Goal: Task Accomplishment & Management: Complete application form

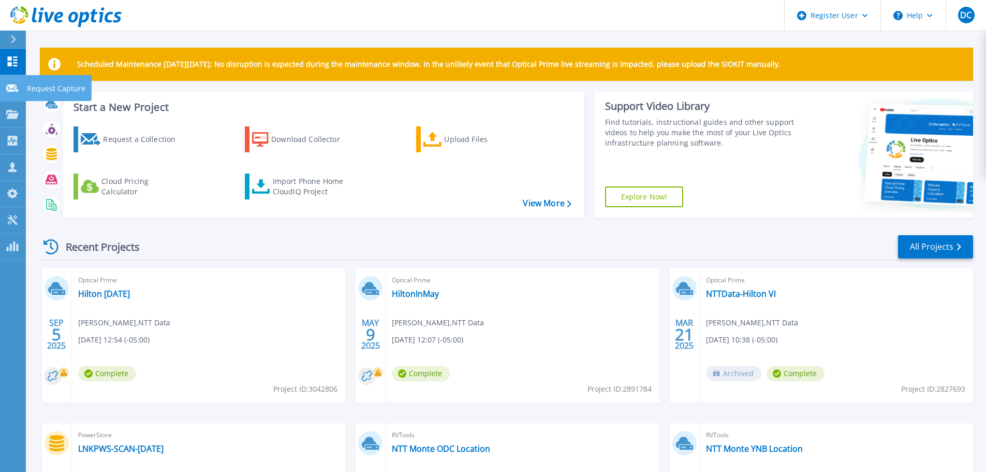
click at [43, 88] on p "Request Capture" at bounding box center [56, 88] width 59 height 27
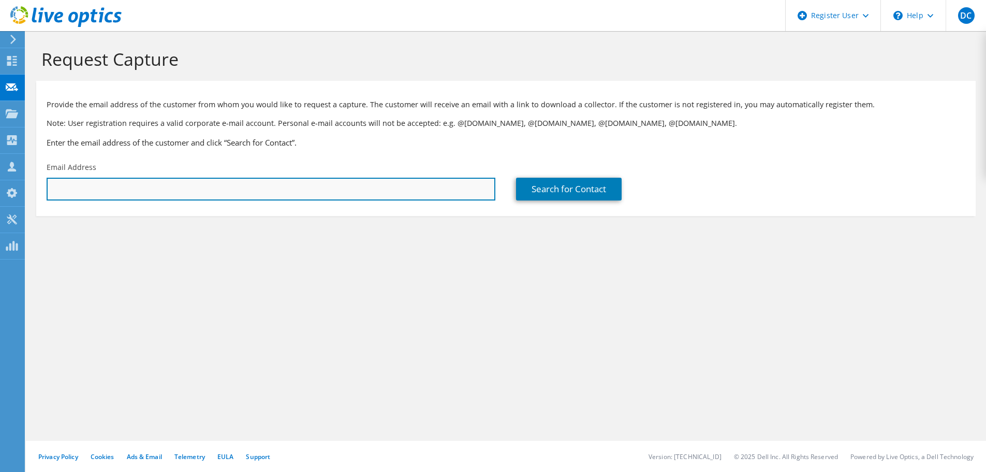
click at [226, 192] on input "text" at bounding box center [271, 189] width 449 height 23
click at [96, 186] on input "text" at bounding box center [271, 189] width 449 height 23
paste input "bradley.gillen@nttdata.com"
type input "bradley.gillen@nttdata.com"
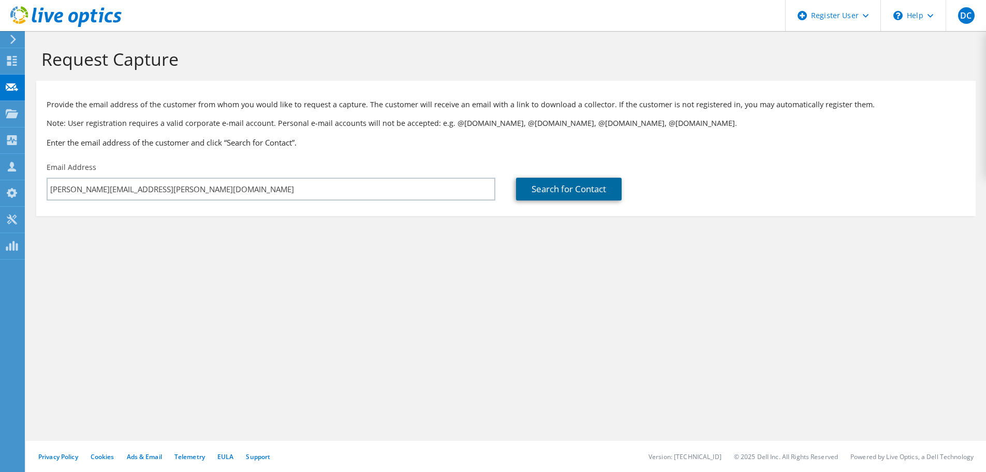
click at [575, 190] on link "Search for Contact" at bounding box center [569, 189] width 106 height 23
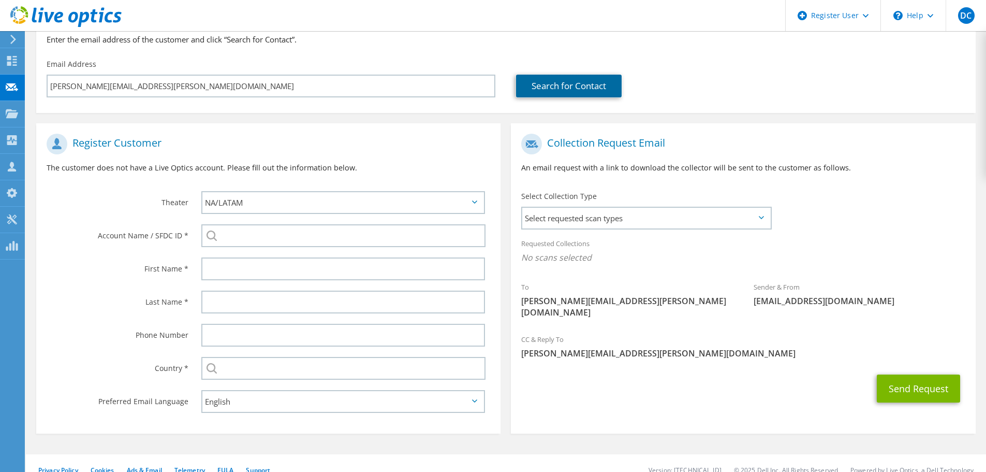
scroll to position [104, 0]
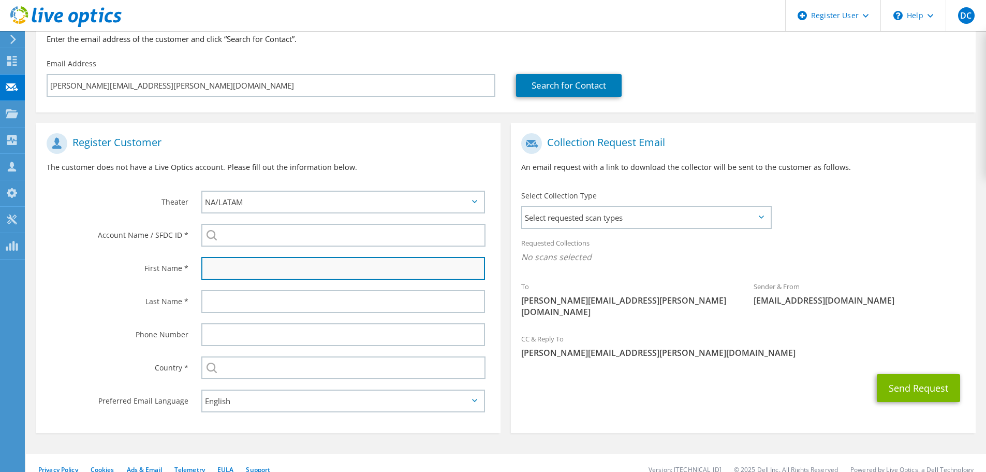
click at [298, 272] on input "text" at bounding box center [343, 268] width 284 height 23
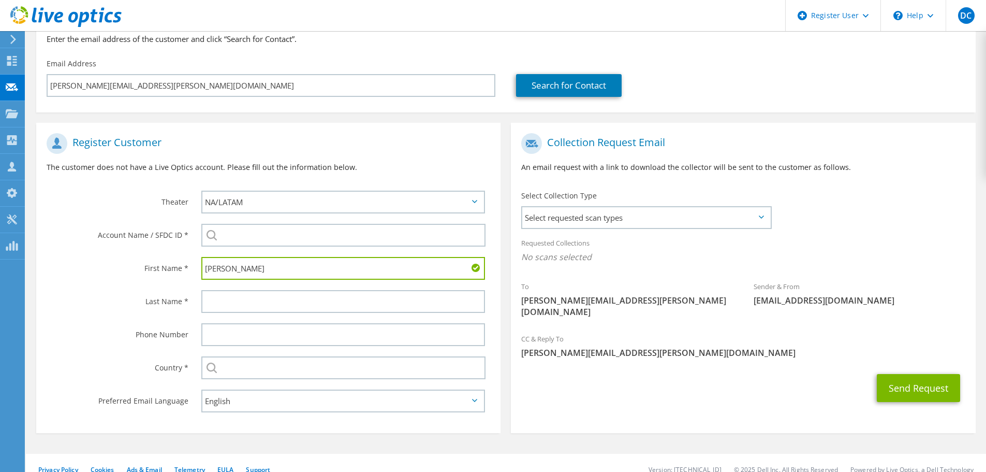
type input "Bradley"
type input "Cillen"
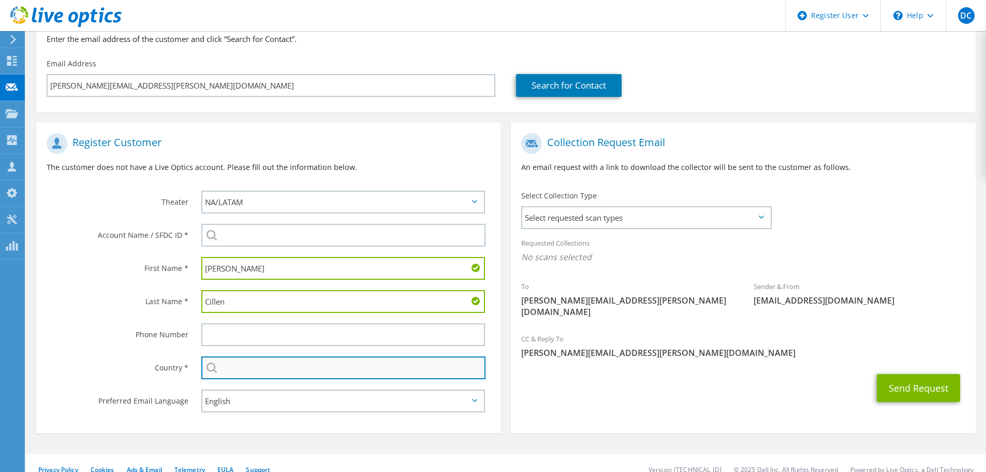
click at [292, 371] on input "text" at bounding box center [343, 367] width 284 height 23
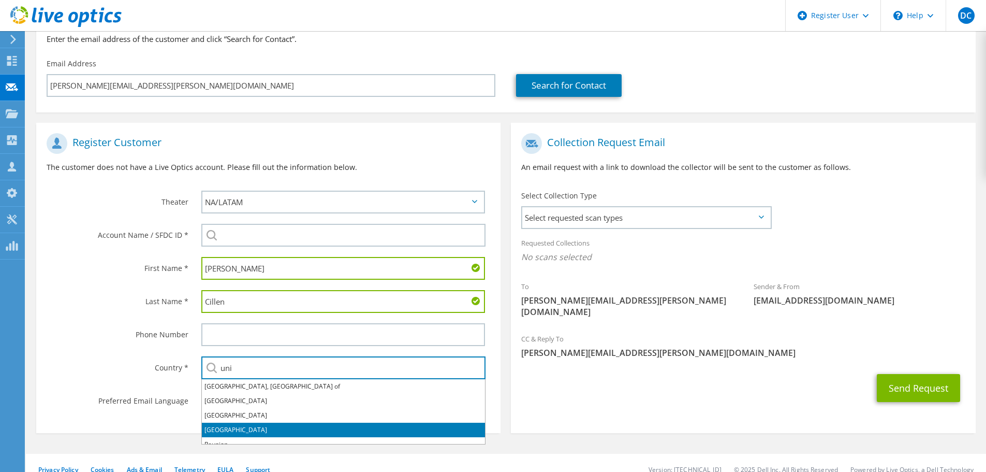
click at [229, 430] on li "[GEOGRAPHIC_DATA]" at bounding box center [343, 430] width 283 height 14
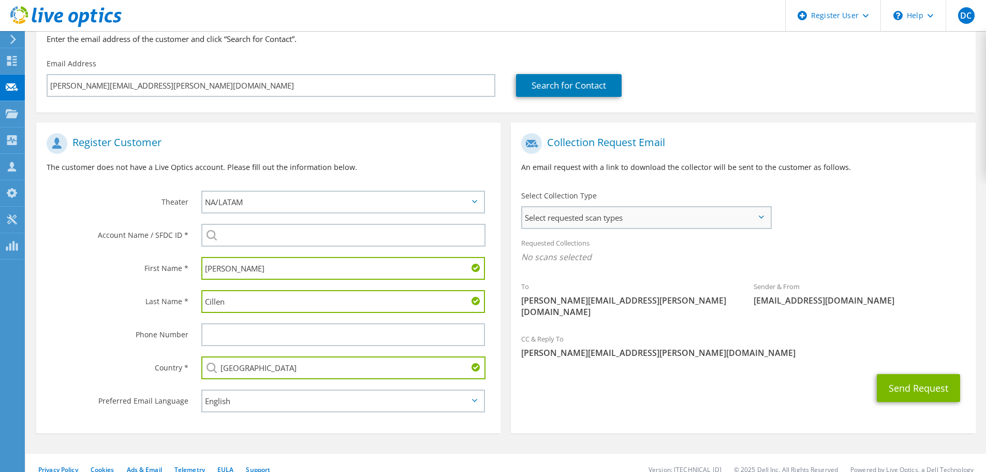
type input "[GEOGRAPHIC_DATA]"
click at [739, 216] on span "Select requested scan types" at bounding box center [646, 217] width 248 height 21
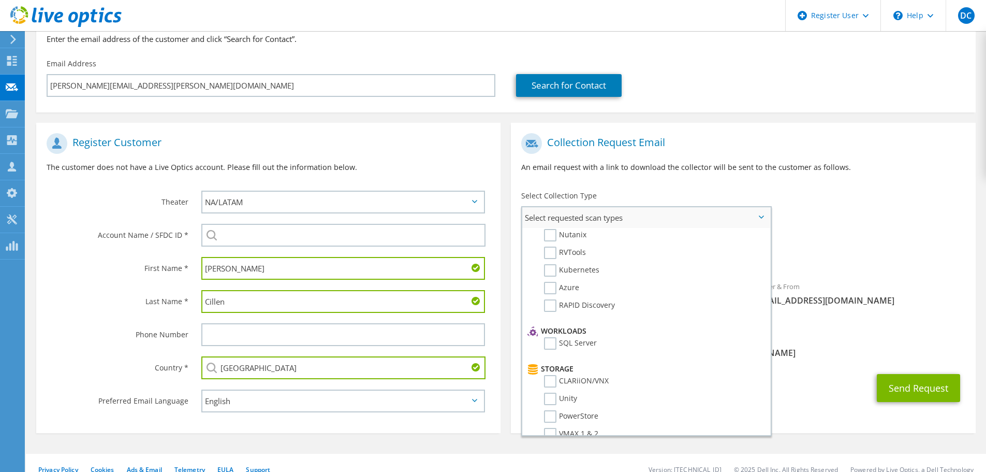
scroll to position [0, 0]
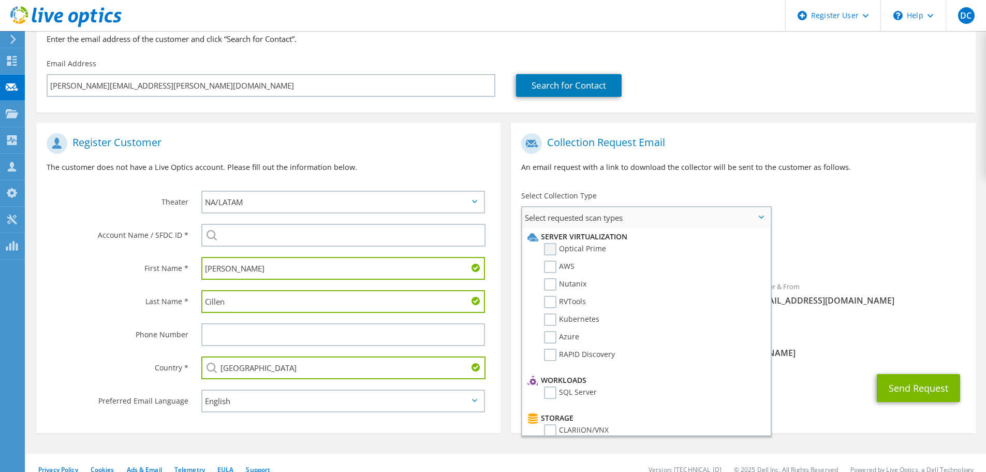
click at [549, 250] on label "Optical Prime" at bounding box center [575, 249] width 62 height 12
click at [0, 0] on input "Optical Prime" at bounding box center [0, 0] width 0 height 0
click at [921, 209] on div "To bradley.gillen@nttdata.com Sender & From liveoptics@liveoptics.com" at bounding box center [743, 229] width 464 height 203
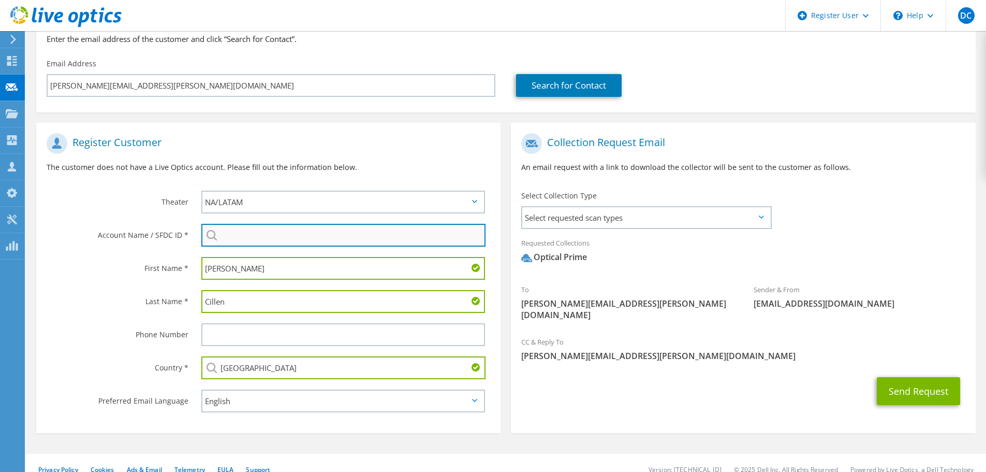
click at [294, 234] on input "search" at bounding box center [343, 235] width 284 height 23
click at [278, 235] on input "NTT Data" at bounding box center [343, 235] width 284 height 23
click at [264, 246] on li "NTT Data : 2009036614" at bounding box center [333, 242] width 265 height 12
click at [102, 209] on div "Theater" at bounding box center [113, 201] width 155 height 32
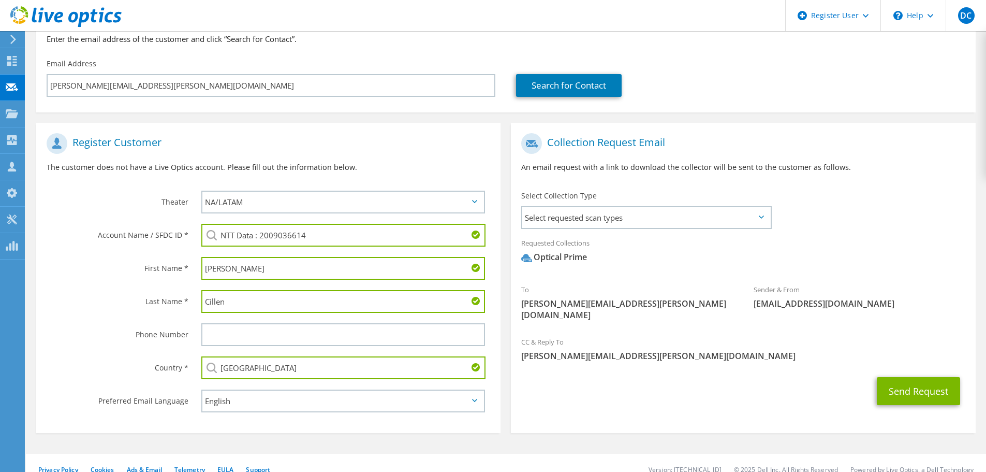
click at [344, 234] on input "NTT Data : 2009036614" at bounding box center [343, 235] width 284 height 23
drag, startPoint x: 373, startPoint y: 241, endPoint x: 138, endPoint y: 233, distance: 235.8
click at [138, 233] on div "Account Name / SFDC ID * NTT Data : 2009036614 NTT Data : 2009036614 NTT DATA C…" at bounding box center [268, 235] width 464 height 33
paste input "29943386"
click at [330, 235] on input "29943386" at bounding box center [343, 235] width 284 height 23
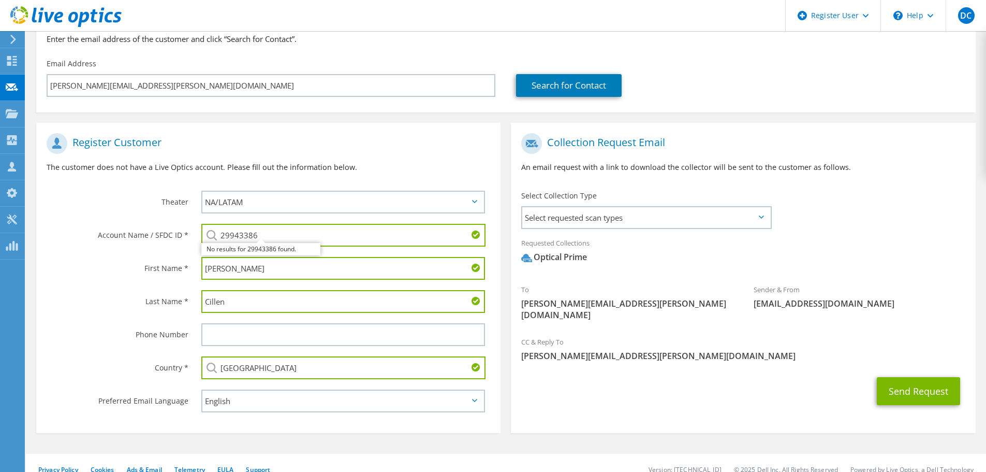
drag, startPoint x: 318, startPoint y: 233, endPoint x: 173, endPoint y: 223, distance: 144.8
click at [173, 223] on div "Account Name / SFDC ID * 29943386 No results for 29943386 found." at bounding box center [268, 235] width 464 height 33
drag, startPoint x: 266, startPoint y: 234, endPoint x: 205, endPoint y: 229, distance: 60.8
click at [206, 229] on input "29943386" at bounding box center [343, 235] width 284 height 23
paste input "595733607"
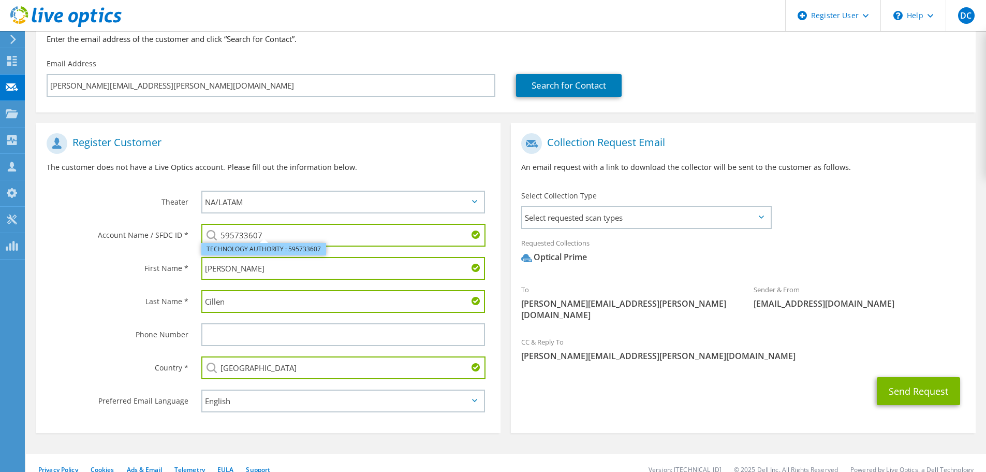
click at [252, 246] on li "TECHNOLOGY AUTHORITY : 595733607" at bounding box center [263, 249] width 125 height 12
drag, startPoint x: 379, startPoint y: 237, endPoint x: 216, endPoint y: 216, distance: 163.9
click at [216, 225] on input "TECHNOLOGY AUTHORITY : 595733607" at bounding box center [343, 235] width 284 height 23
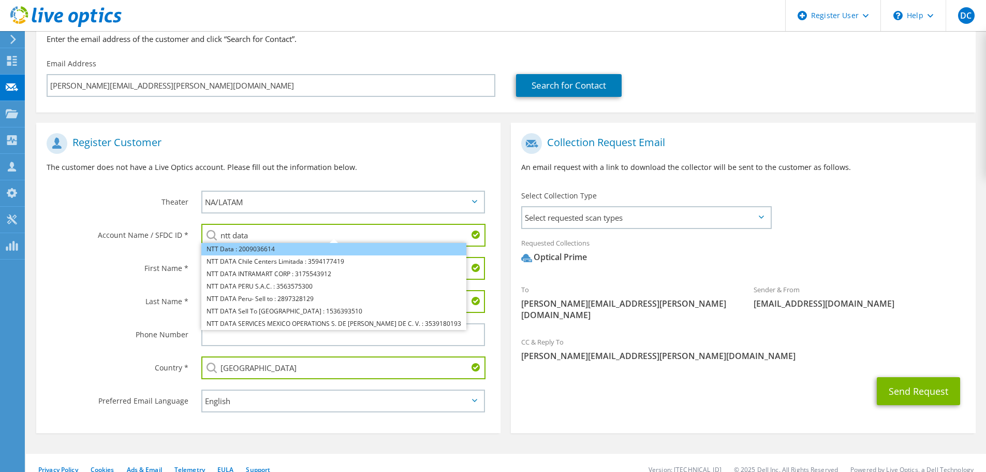
click at [238, 245] on li "NTT Data : 2009036614" at bounding box center [333, 249] width 265 height 12
type input "NTT Data : 2009036614"
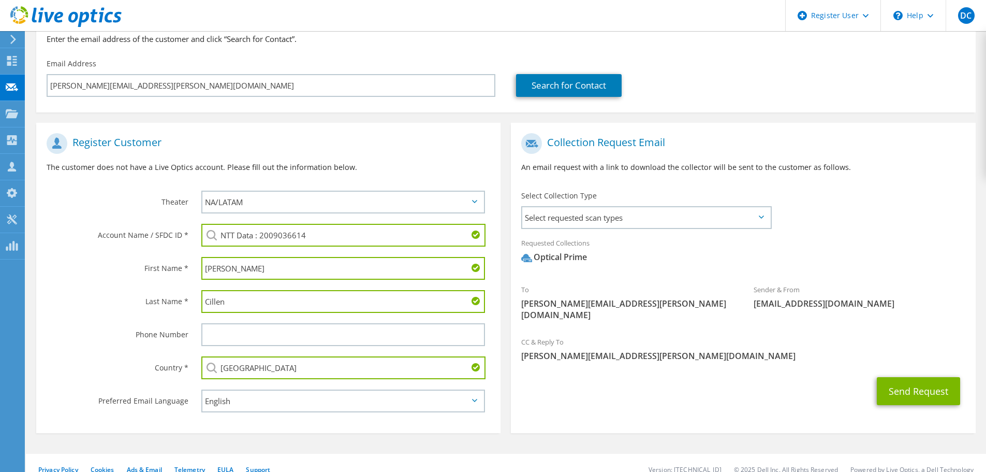
click at [108, 283] on div "First Name *" at bounding box center [113, 268] width 155 height 32
click at [764, 215] on span "Select requested scan types" at bounding box center [646, 217] width 248 height 21
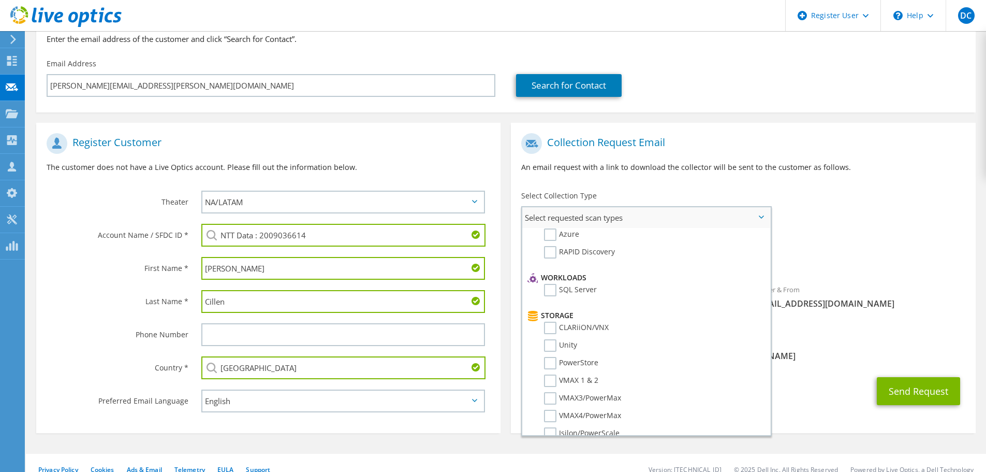
scroll to position [104, 0]
click at [554, 344] on label "Unity" at bounding box center [560, 344] width 33 height 12
click at [0, 0] on input "Unity" at bounding box center [0, 0] width 0 height 0
click at [822, 352] on div "CC & Reply To Darin.Cleaveland@dell.com" at bounding box center [743, 349] width 464 height 36
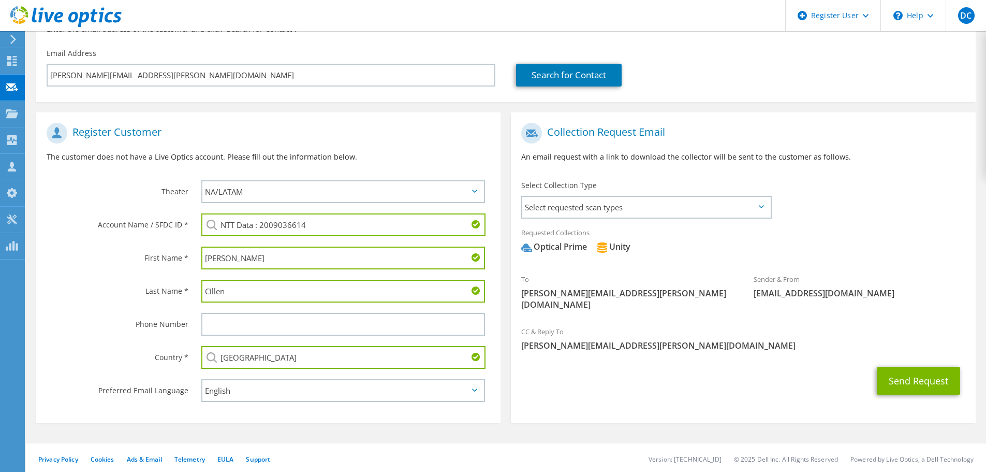
scroll to position [117, 0]
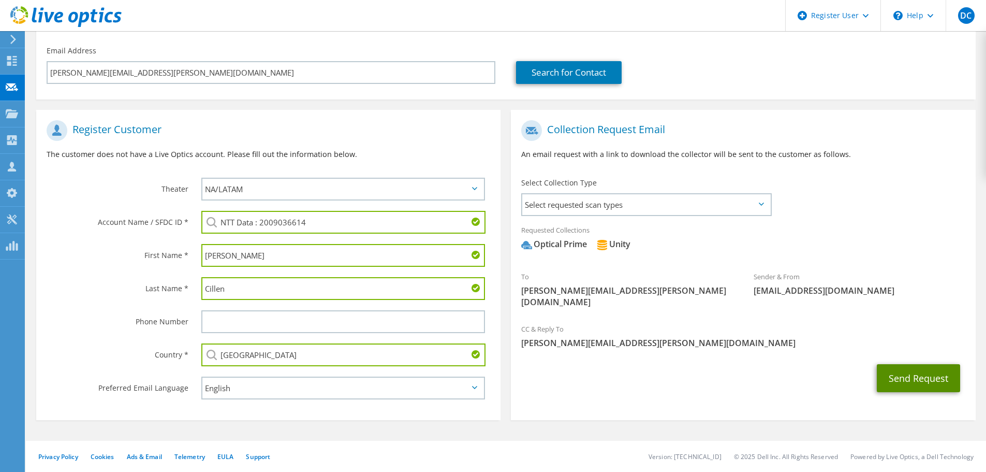
click at [899, 364] on button "Send Request" at bounding box center [918, 378] width 83 height 28
